Goal: Task Accomplishment & Management: Complete application form

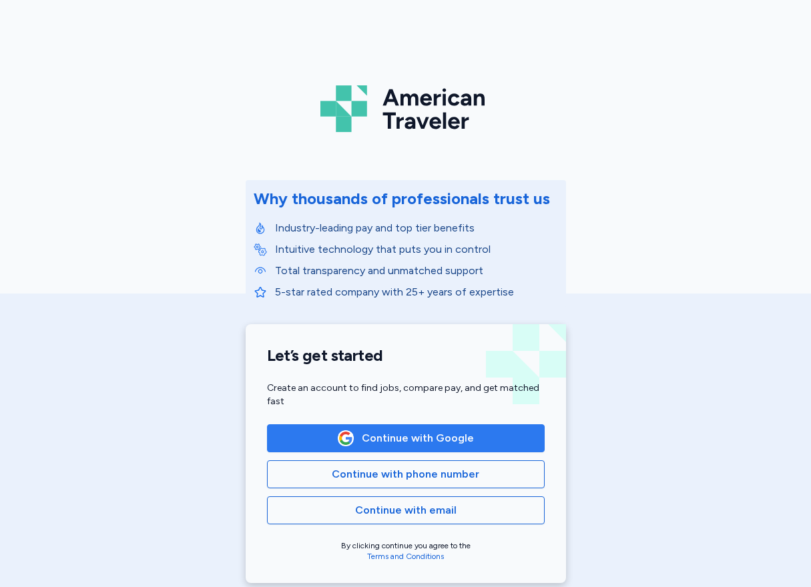
click at [386, 440] on span "Continue with Google" at bounding box center [418, 438] width 112 height 16
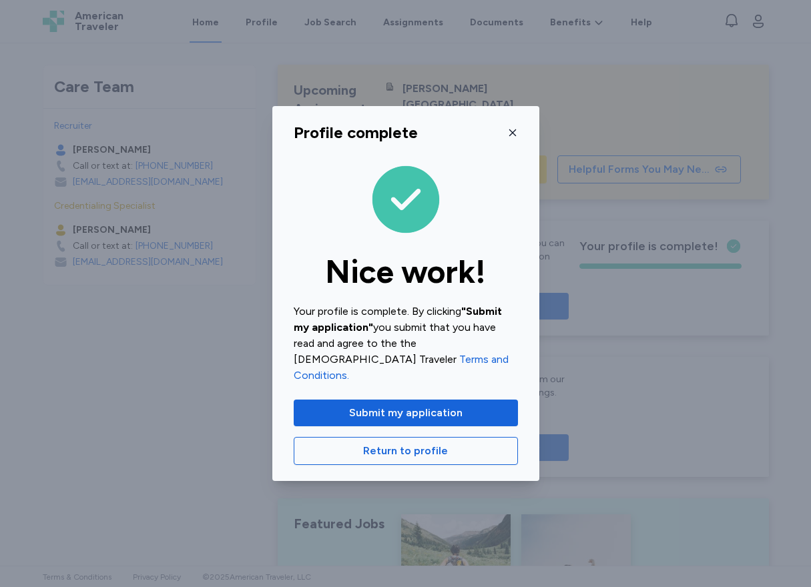
click at [516, 138] on icon "button" at bounding box center [512, 132] width 11 height 11
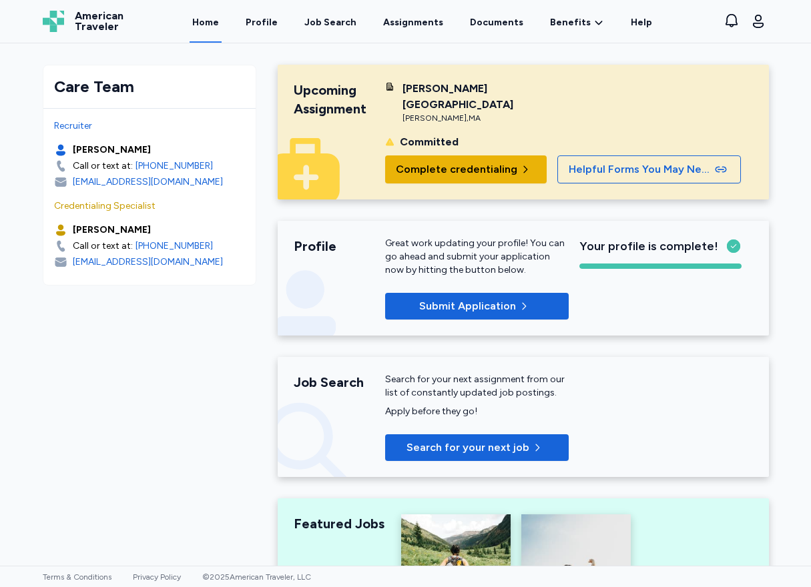
click at [430, 161] on span "Complete credentialing" at bounding box center [456, 169] width 121 height 16
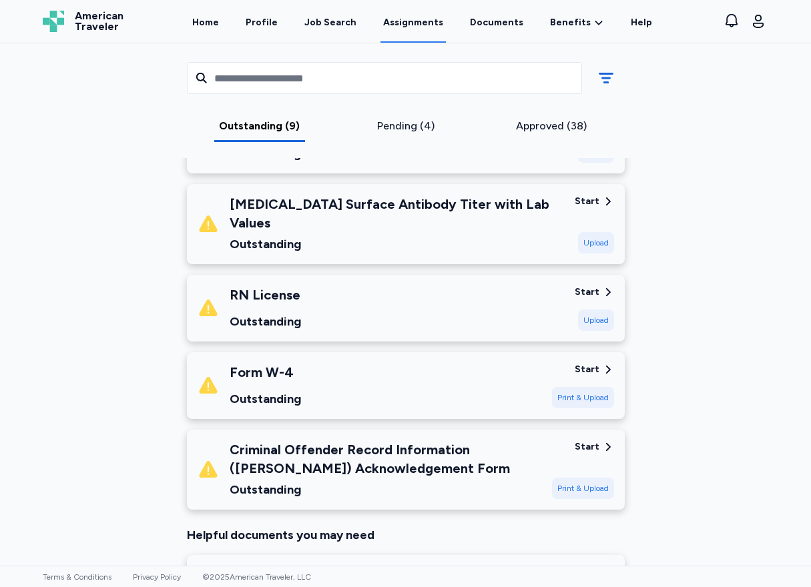
scroll to position [601, 0]
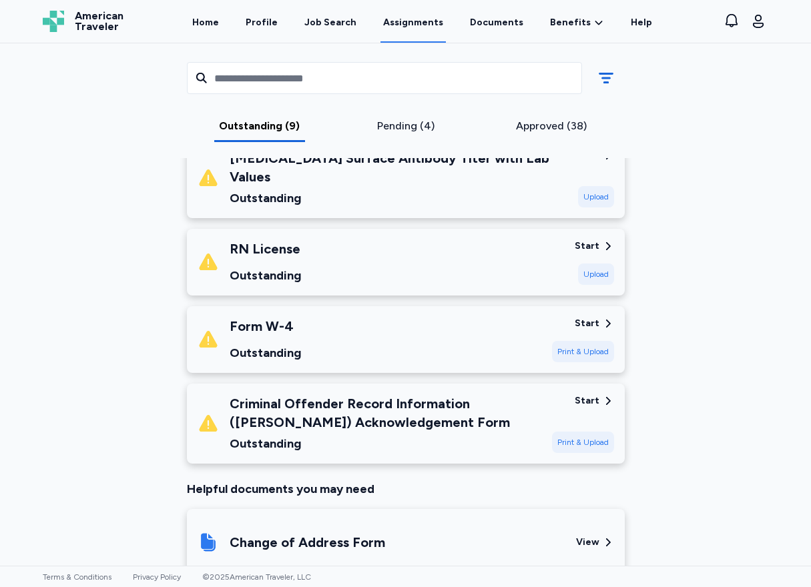
click at [290, 344] on div "Outstanding" at bounding box center [265, 353] width 71 height 19
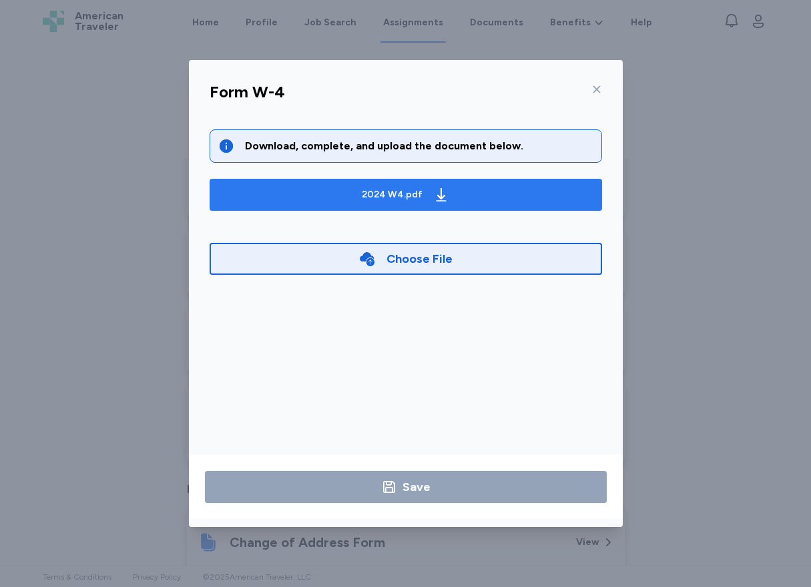
click at [378, 203] on div "2024 W4.pdf" at bounding box center [405, 194] width 93 height 21
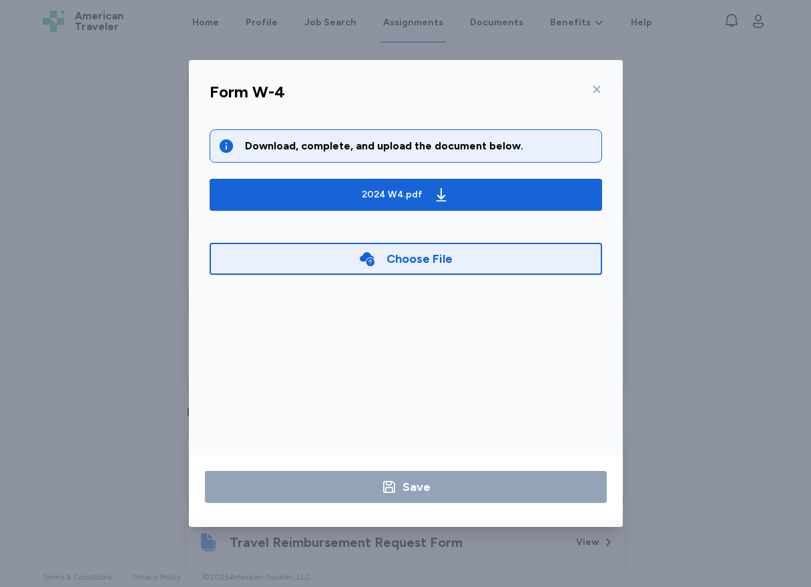
click at [593, 83] on div at bounding box center [594, 89] width 16 height 21
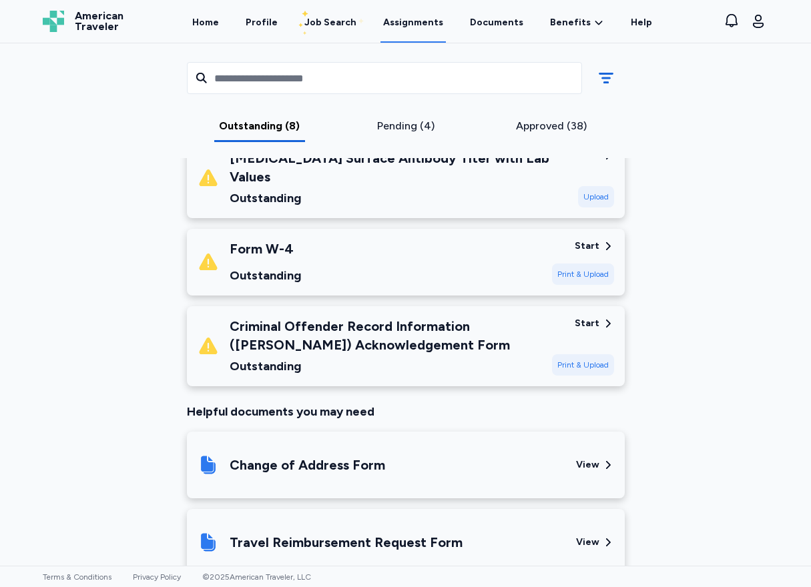
click at [352, 357] on div "Outstanding" at bounding box center [386, 366] width 312 height 19
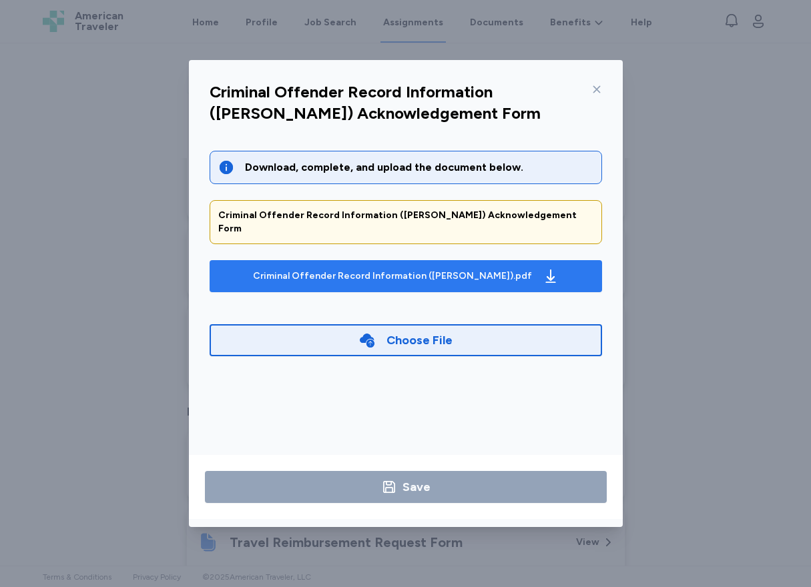
click at [340, 270] on div "Criminal Offender Record Information ([PERSON_NAME]).pdf" at bounding box center [392, 276] width 279 height 13
